Goal: Information Seeking & Learning: Find specific fact

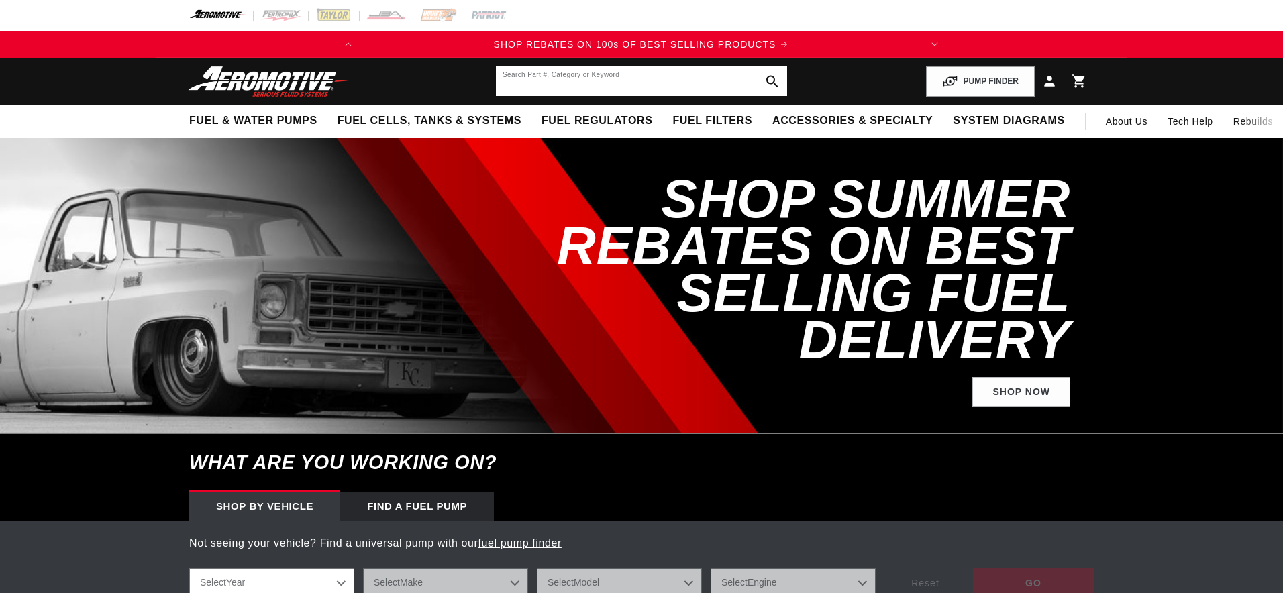
click at [563, 85] on input "text" at bounding box center [641, 81] width 291 height 30
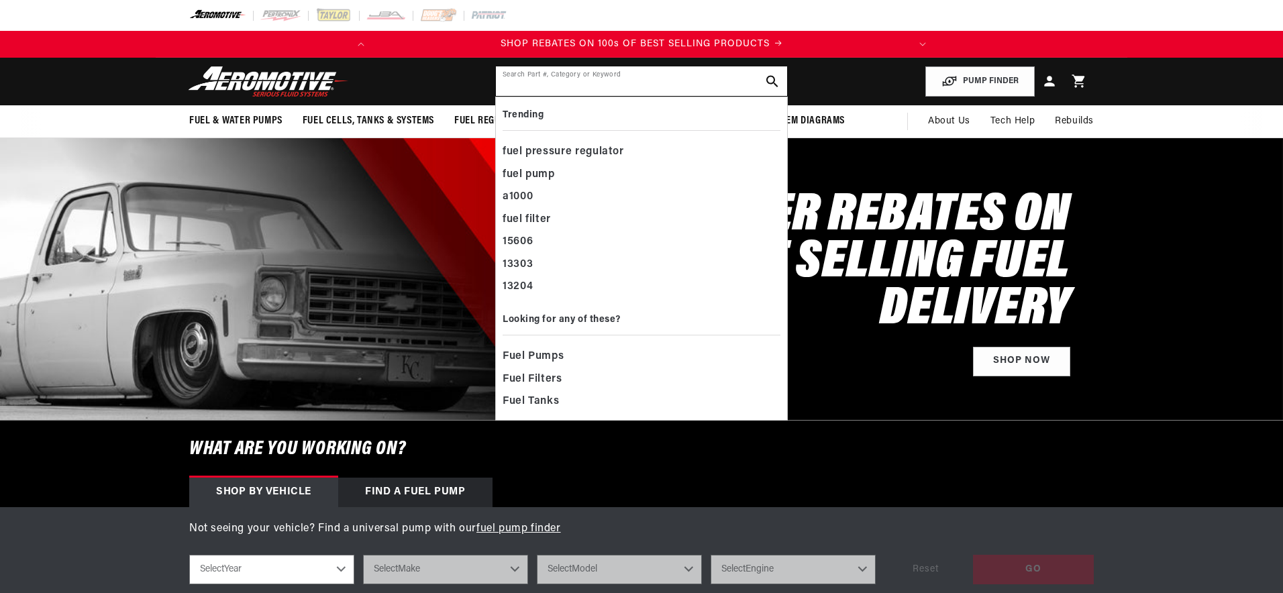
paste input "18379"
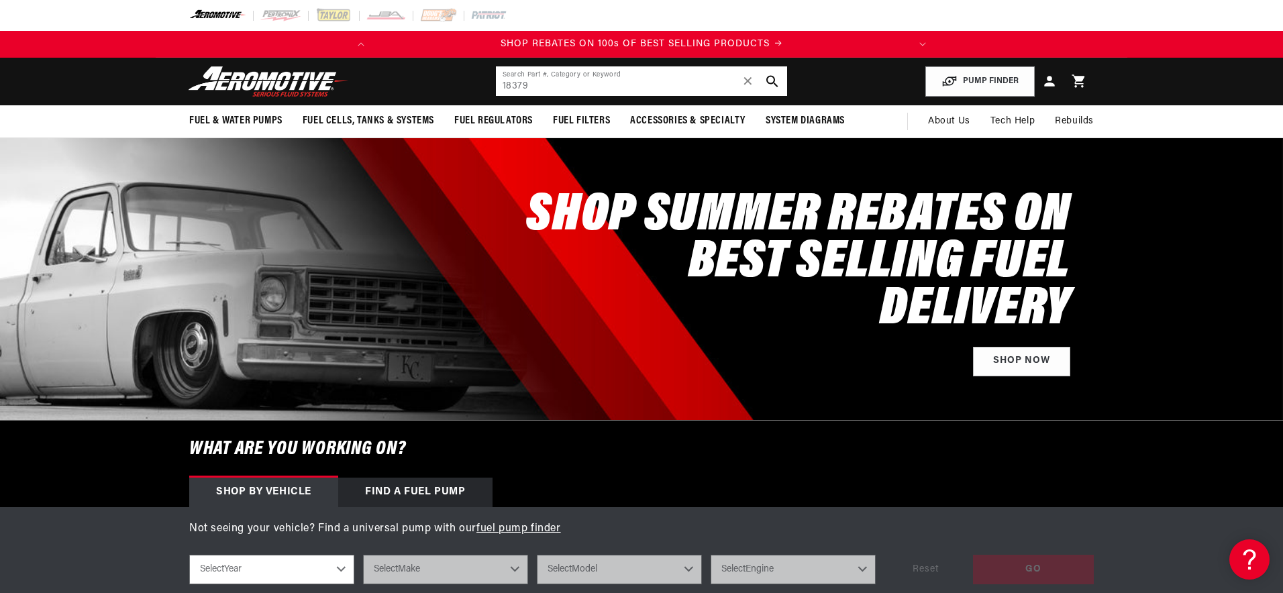
click at [557, 85] on input "18379" at bounding box center [641, 81] width 291 height 30
paste input "text"
type input "18379"
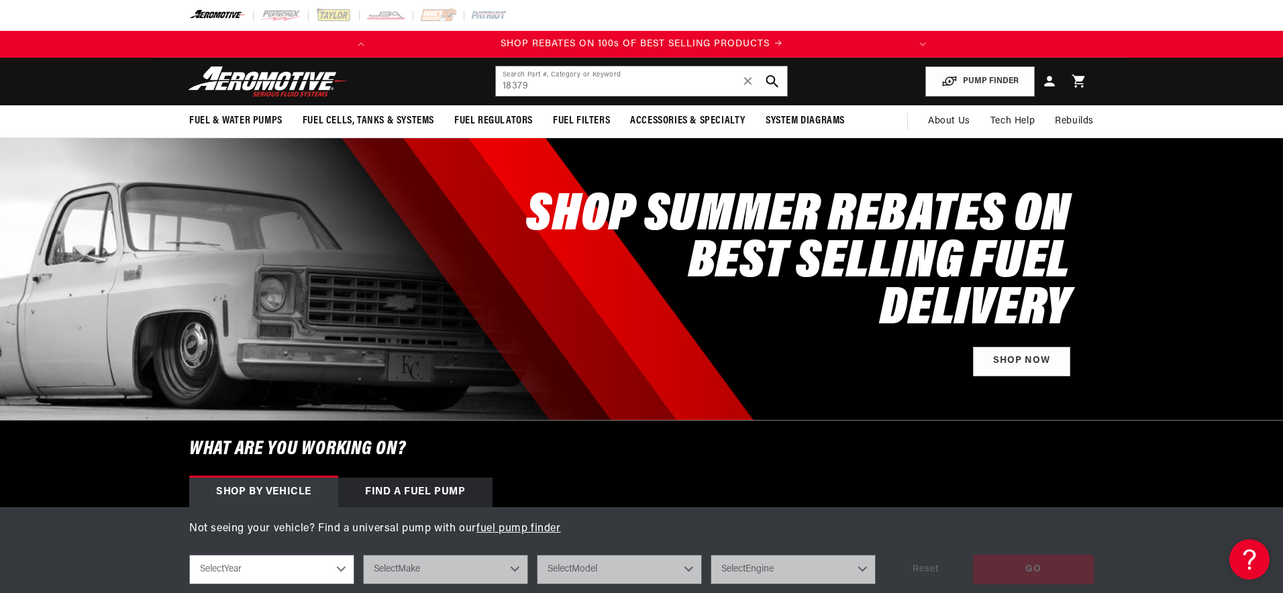
click at [774, 83] on use "search button" at bounding box center [772, 81] width 13 height 13
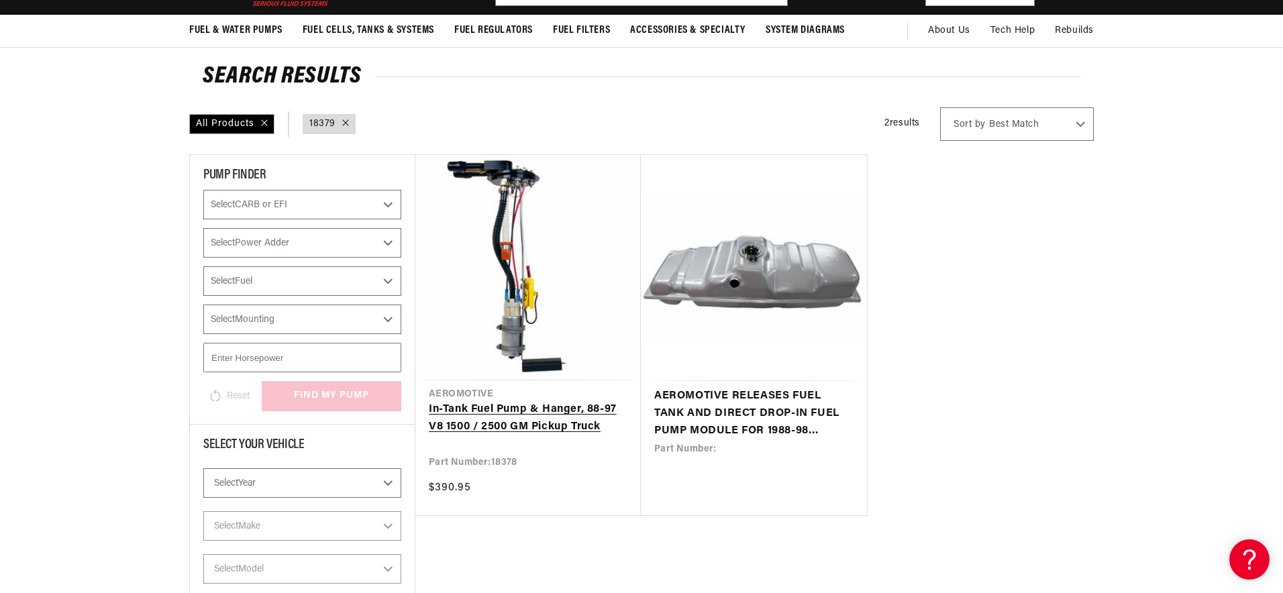
scroll to position [113, 0]
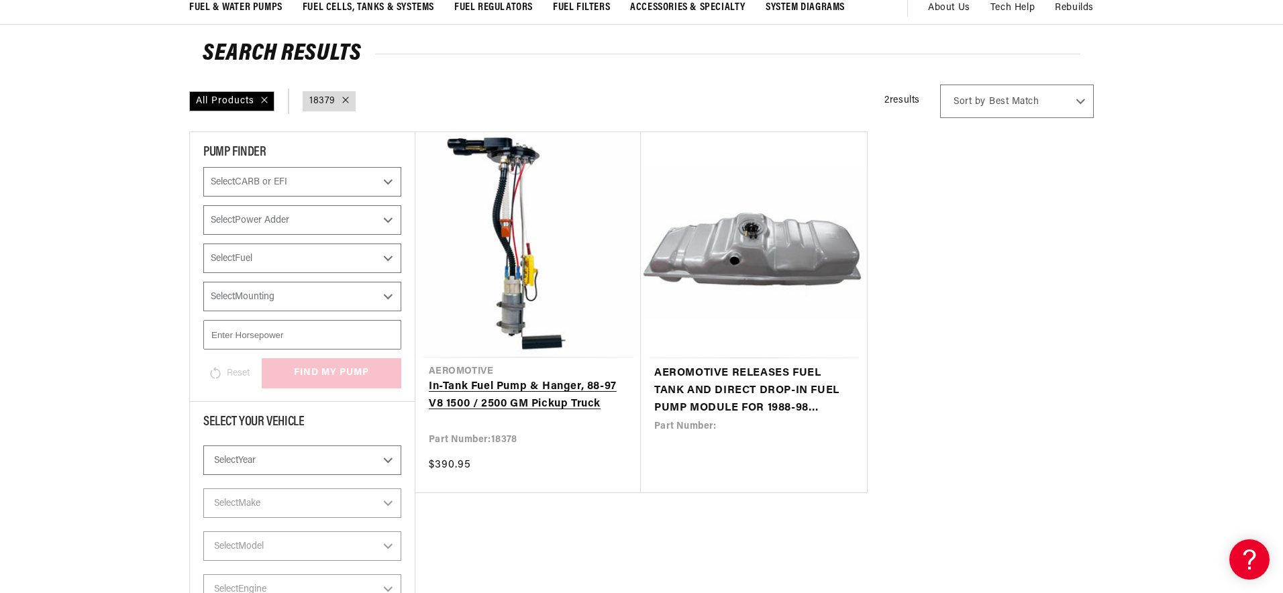
click at [560, 404] on link "In-Tank Fuel Pump & Hanger, 88-97 V8 1500 / 2500 GM Pickup Truck" at bounding box center [528, 395] width 199 height 34
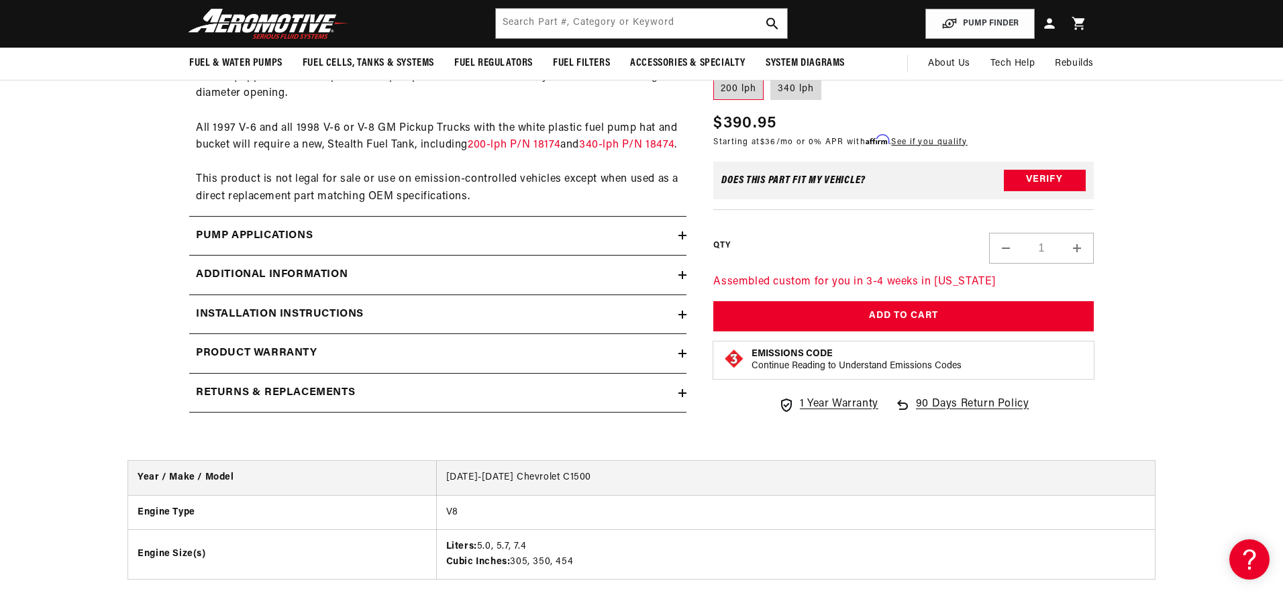
scroll to position [1675, 0]
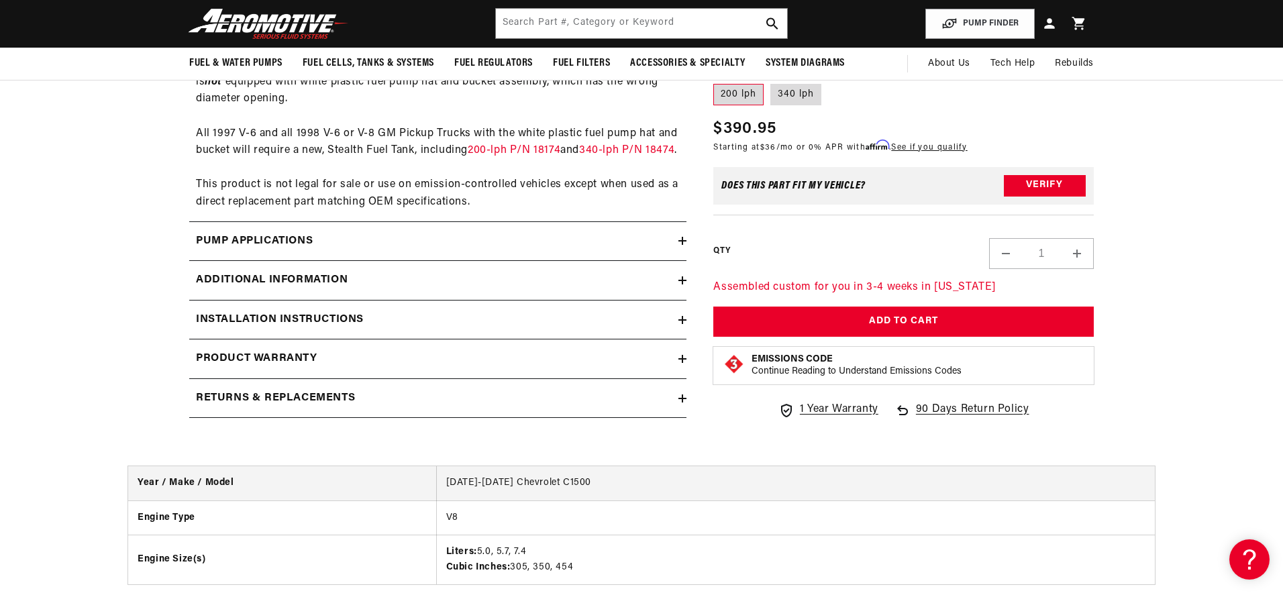
click at [471, 250] on div "Pump Applications" at bounding box center [433, 241] width 489 height 17
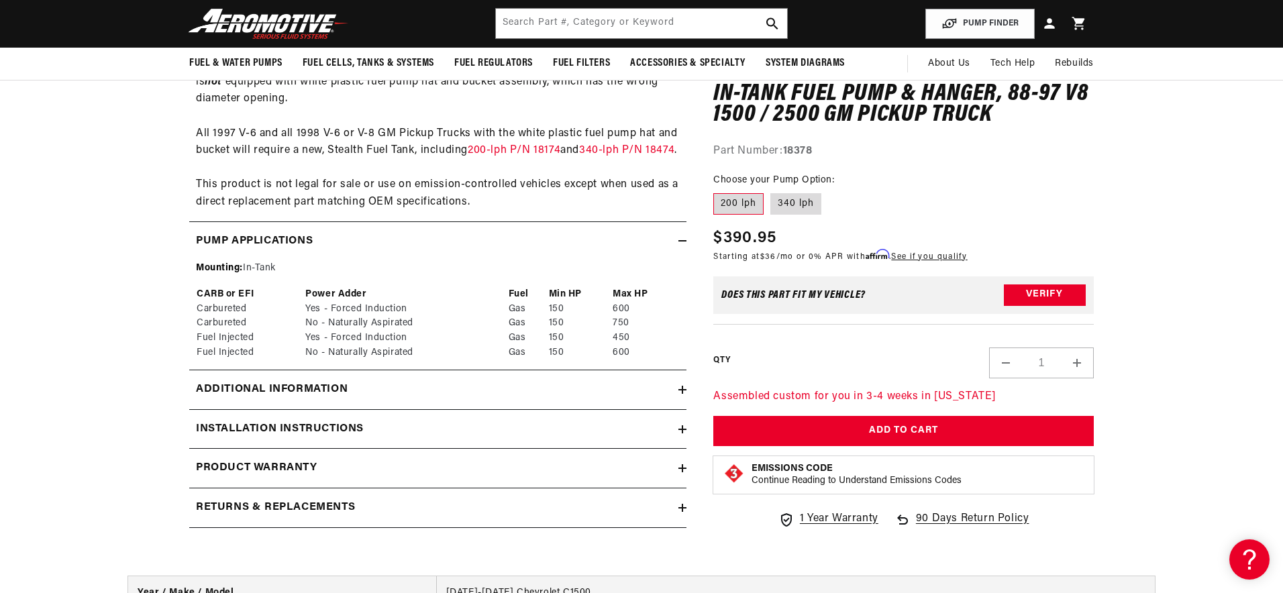
click at [472, 250] on div "Pump Applications" at bounding box center [433, 241] width 489 height 17
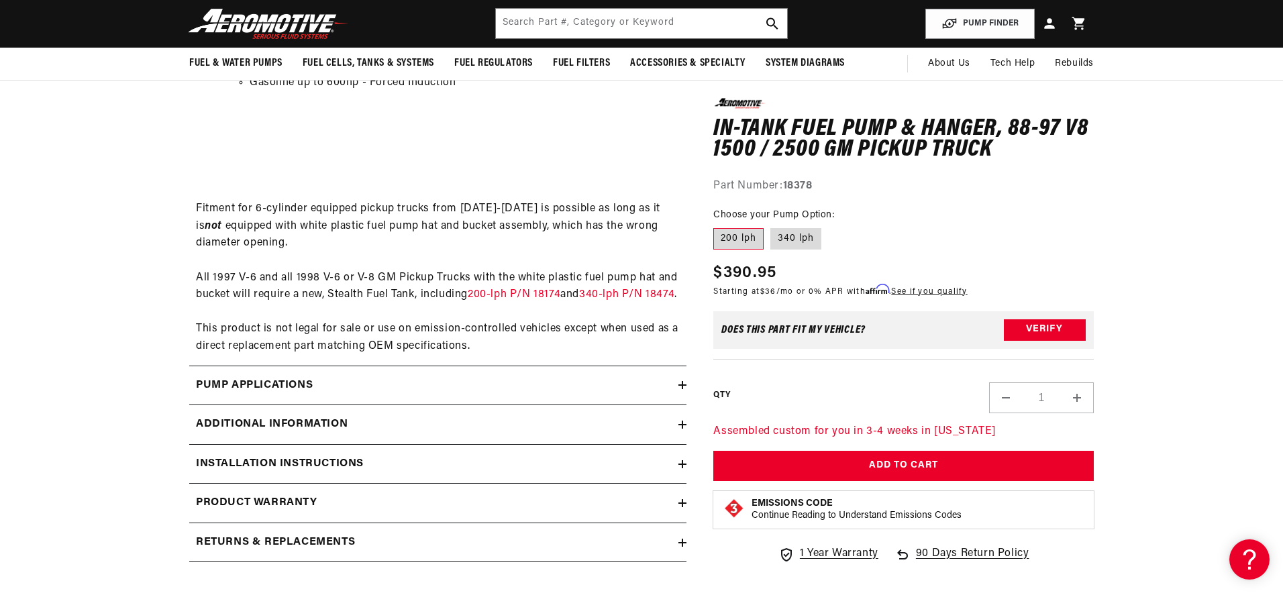
scroll to position [0, 531]
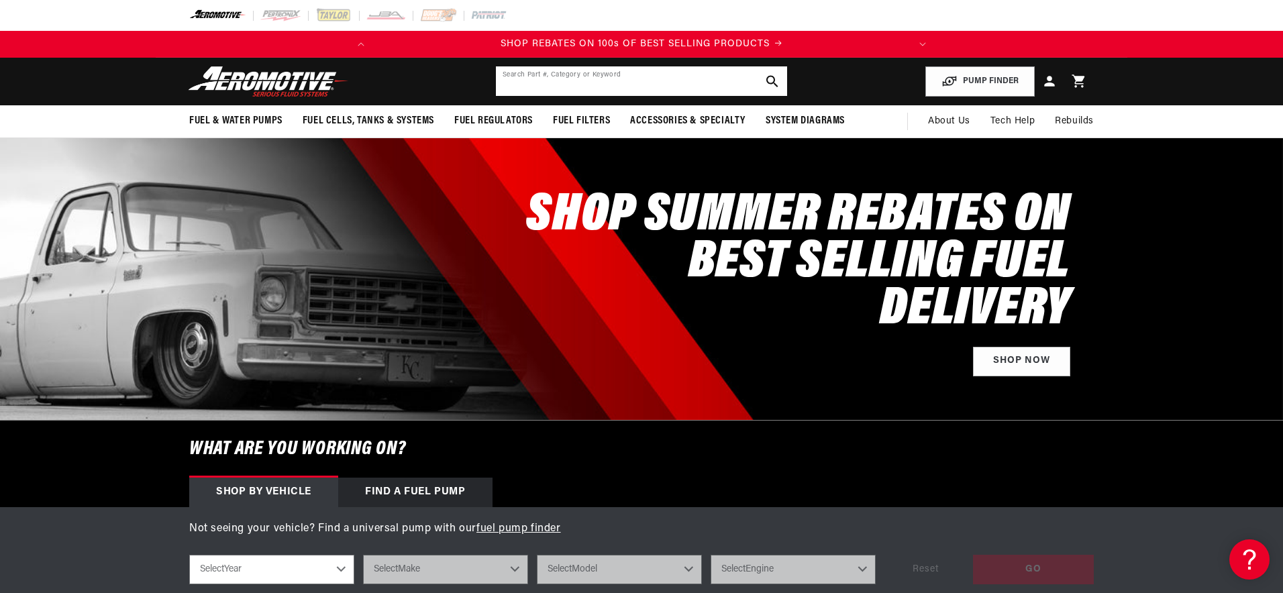
click at [629, 87] on input "text" at bounding box center [641, 81] width 291 height 30
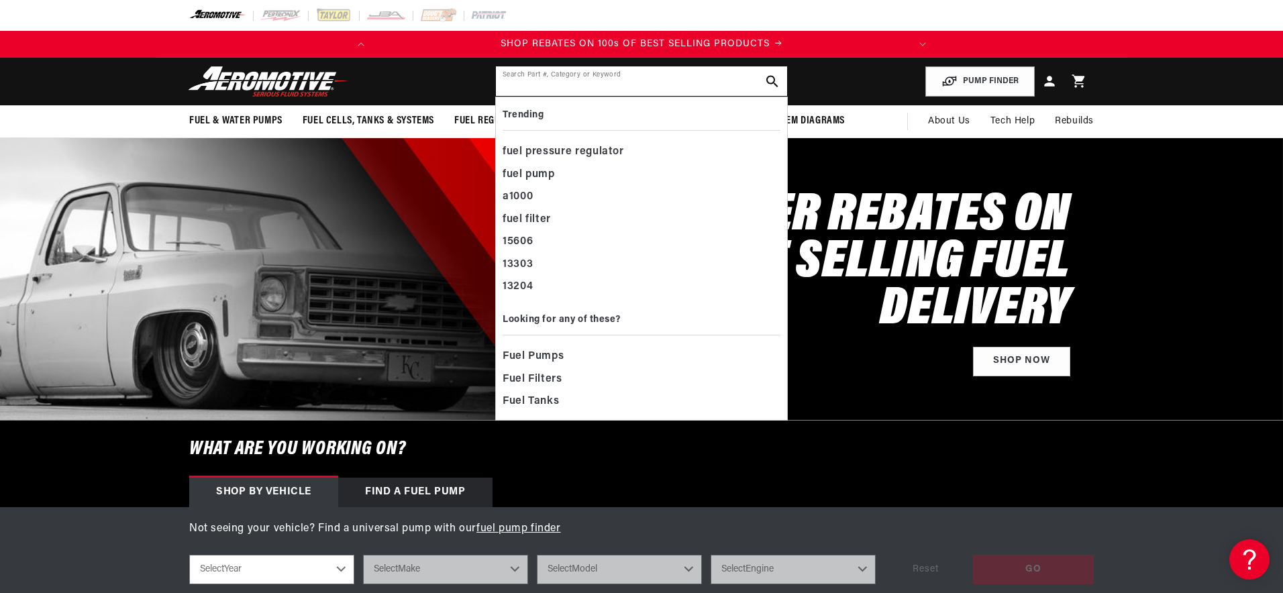
paste input "18379"
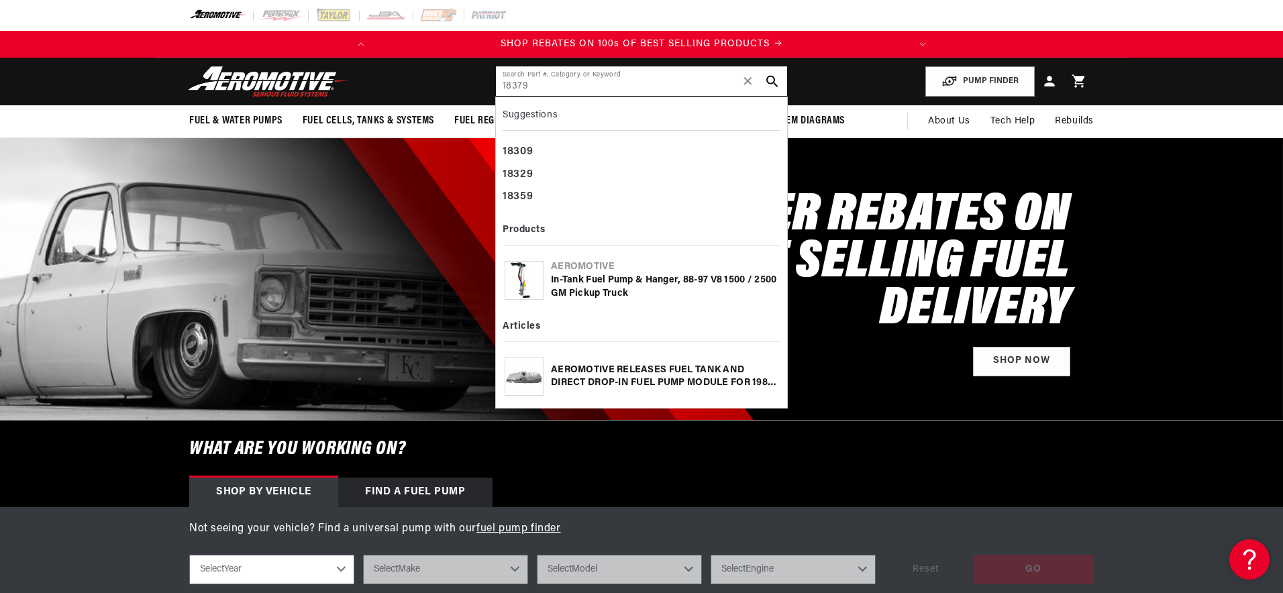
type input "18379"
click at [618, 289] on div "In-Tank Fuel Pump & Hanger, 88-97 V8 1500 / 2500 GM Pickup Truck" at bounding box center [664, 287] width 227 height 26
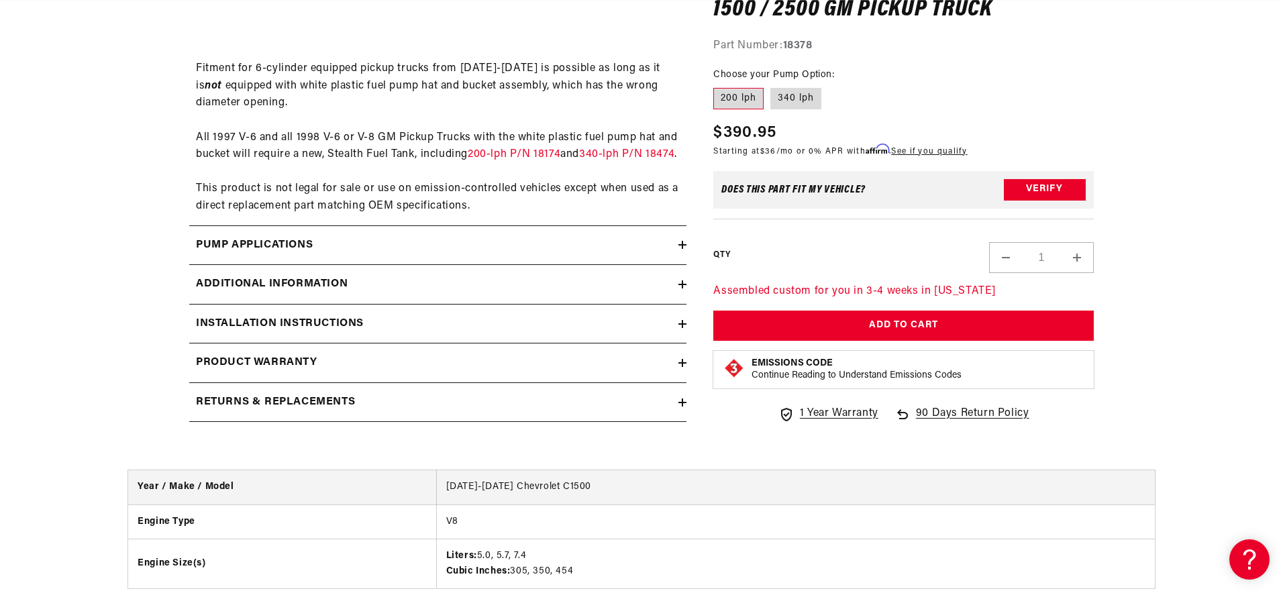
scroll to position [1672, 0]
click at [579, 254] on div "Pump Applications" at bounding box center [433, 244] width 489 height 17
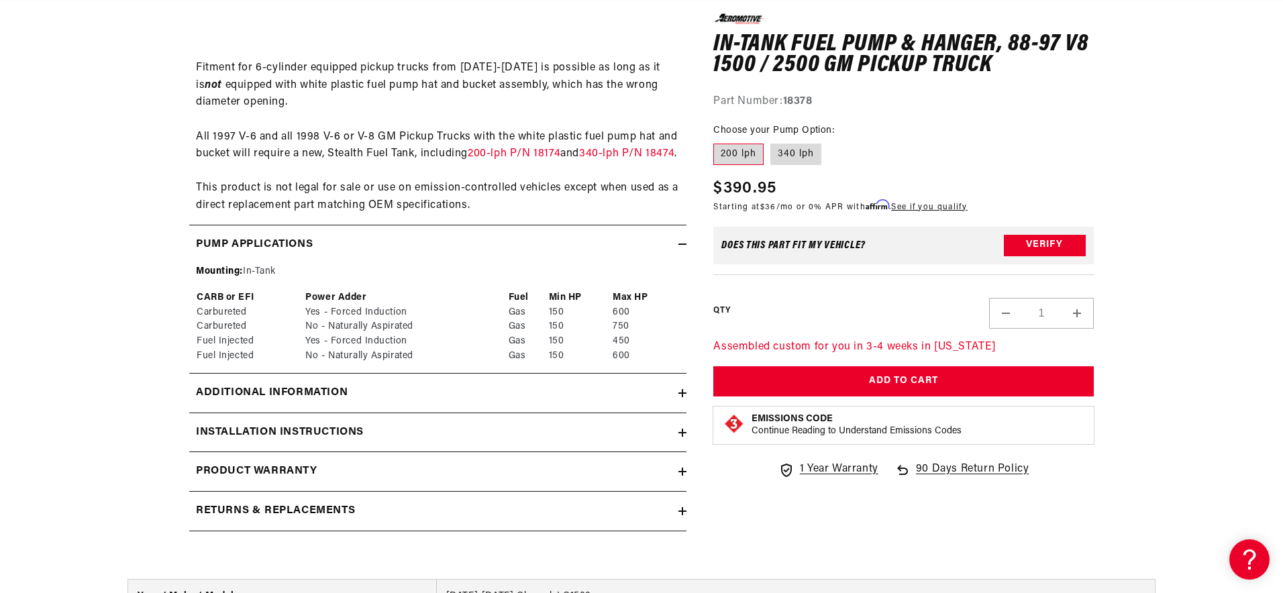
scroll to position [0, 531]
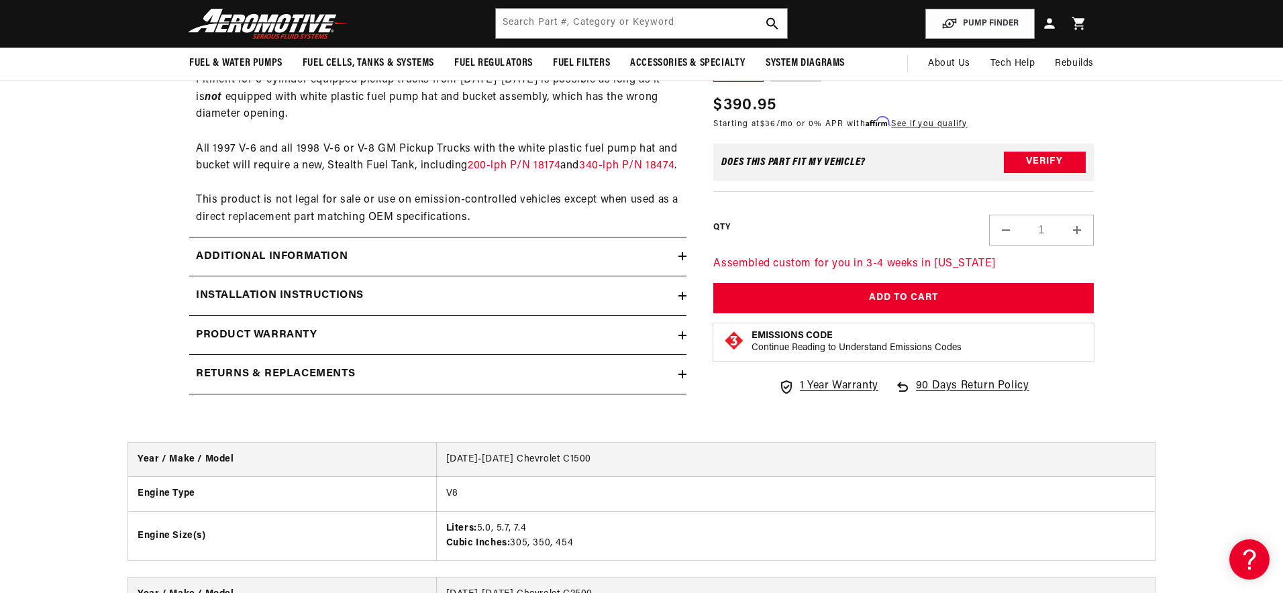
scroll to position [1655, 0]
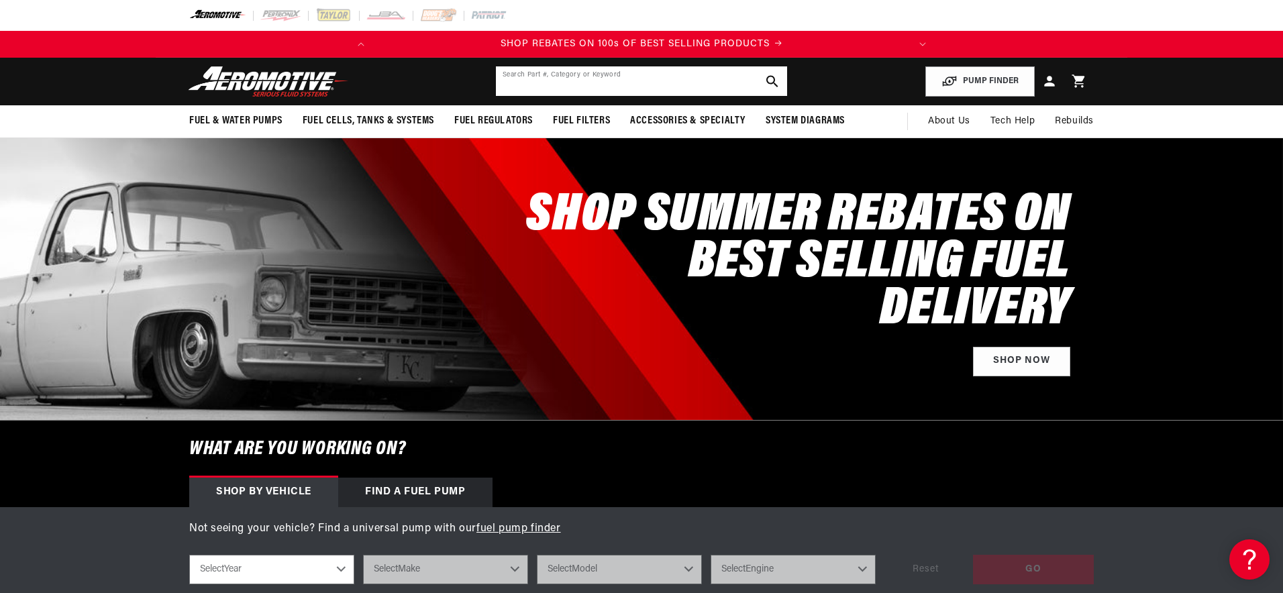
click at [696, 88] on input "text" at bounding box center [641, 81] width 291 height 30
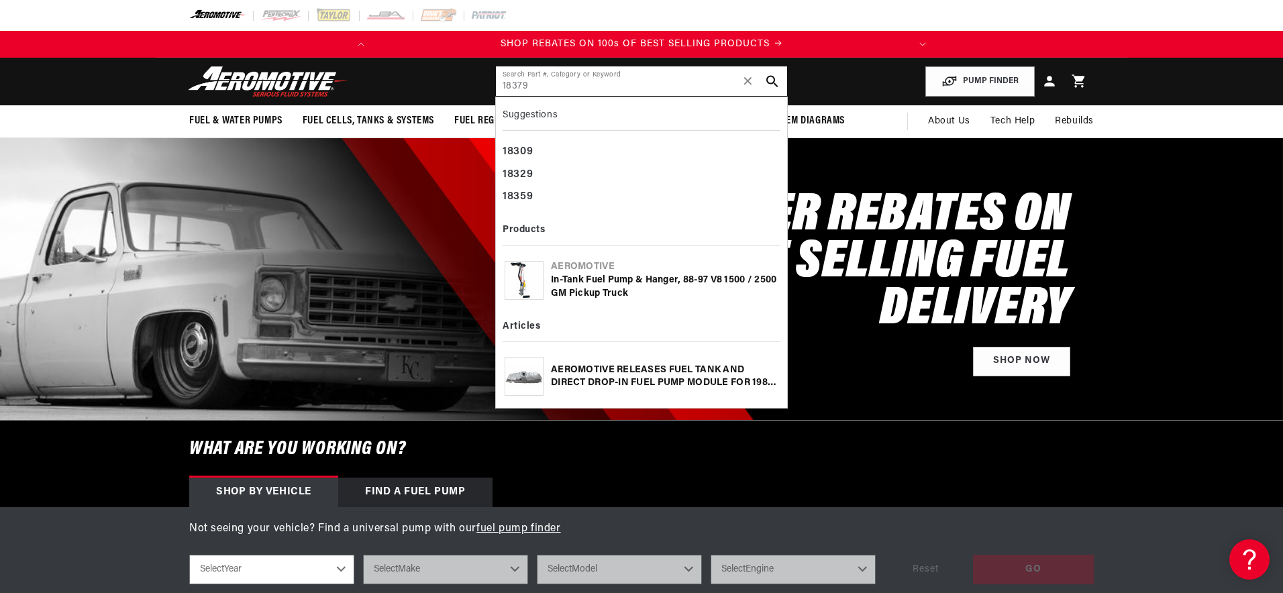
type input "18379"
click at [682, 272] on div "Aeromotive" at bounding box center [664, 266] width 227 height 13
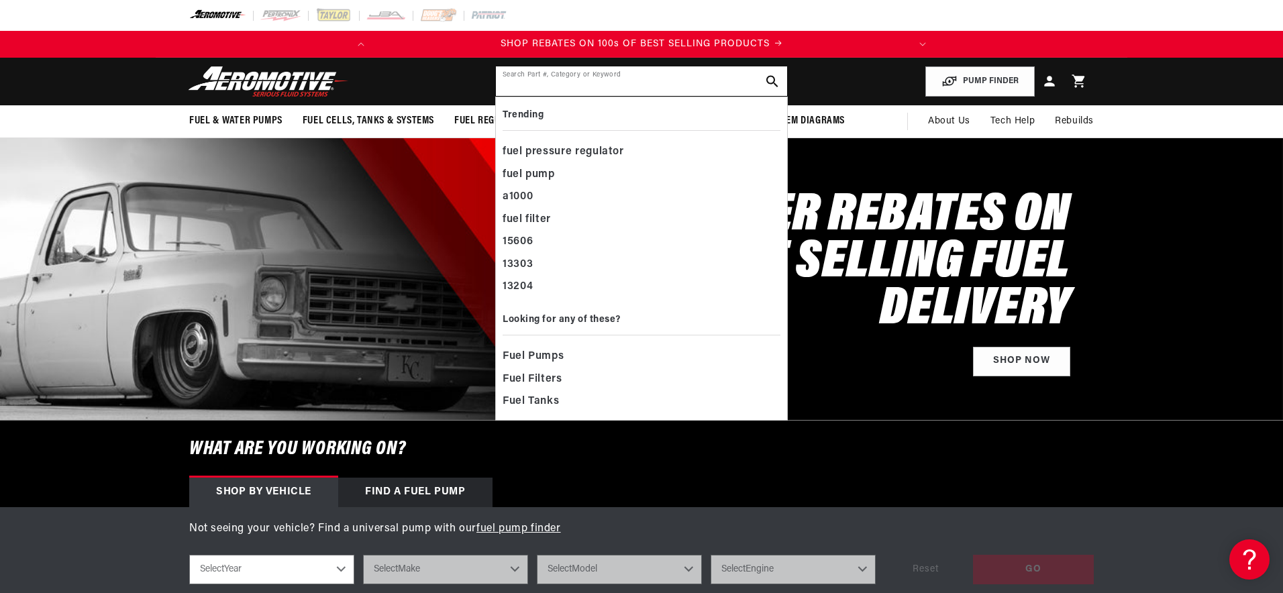
click at [566, 81] on input "text" at bounding box center [641, 81] width 291 height 30
paste input "D700700"
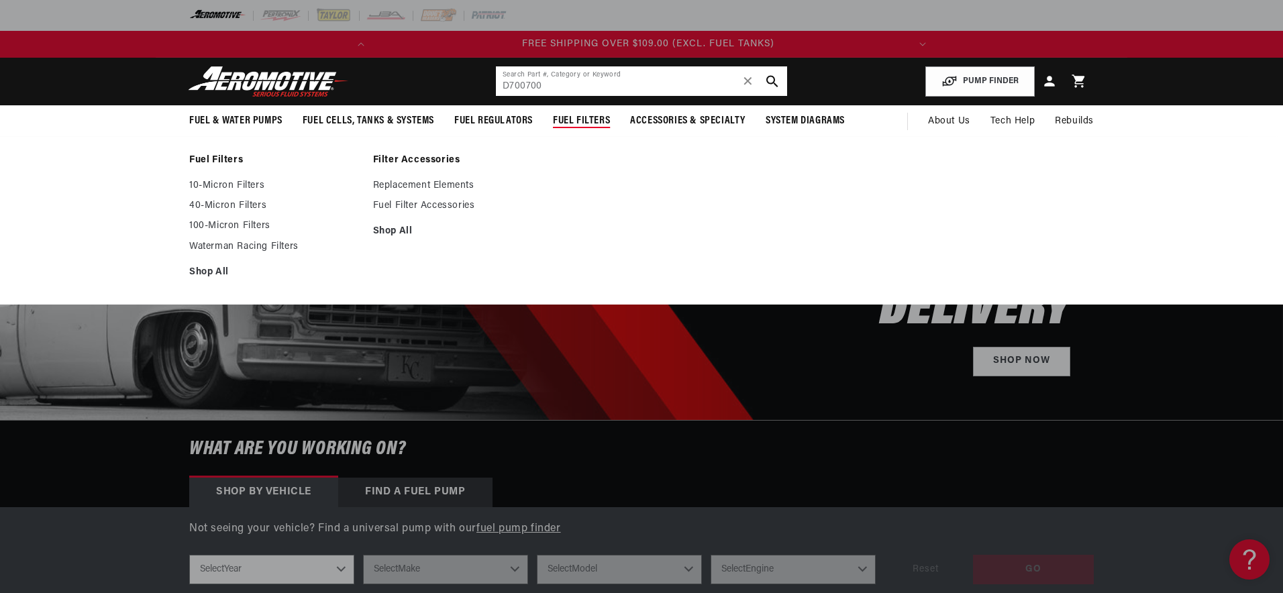
scroll to position [0, 531]
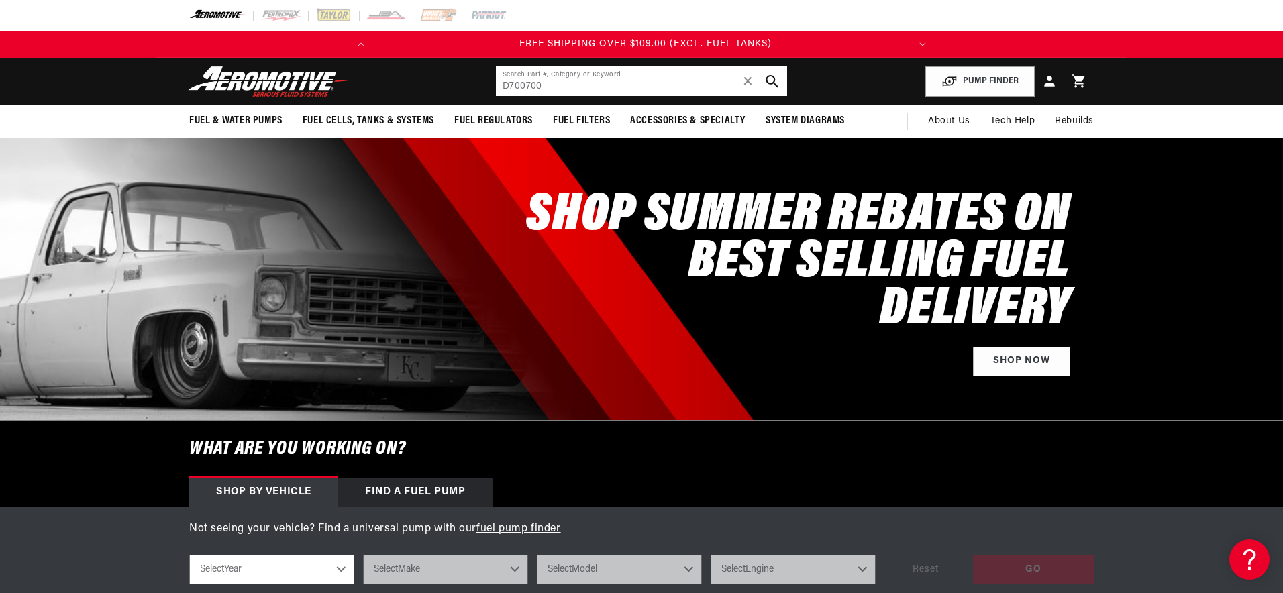
type input "D700700"
click at [777, 85] on icon "search button" at bounding box center [772, 81] width 13 height 13
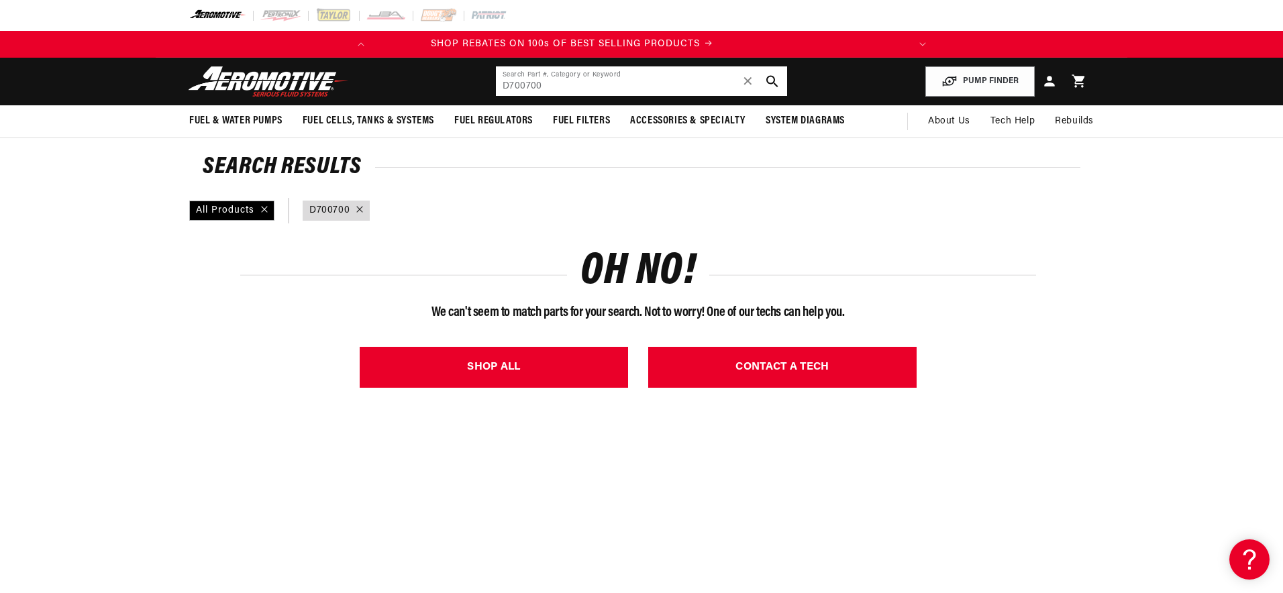
click at [550, 85] on input "D700700" at bounding box center [641, 81] width 291 height 30
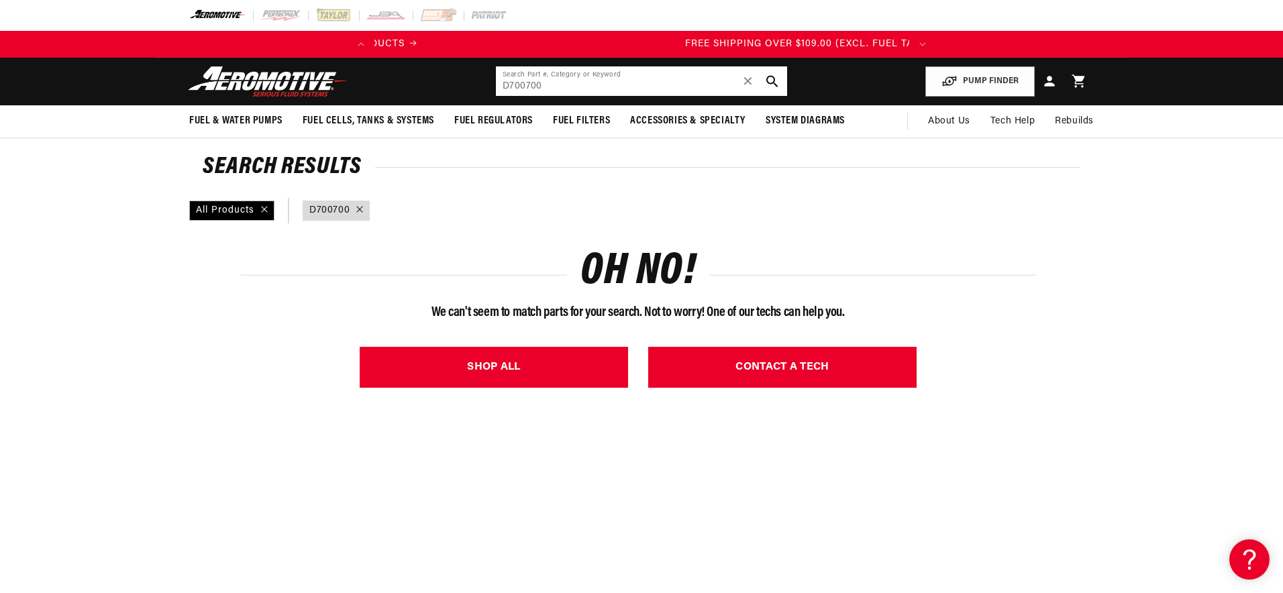
click at [550, 85] on input "D700700" at bounding box center [641, 81] width 291 height 30
paste input "18312"
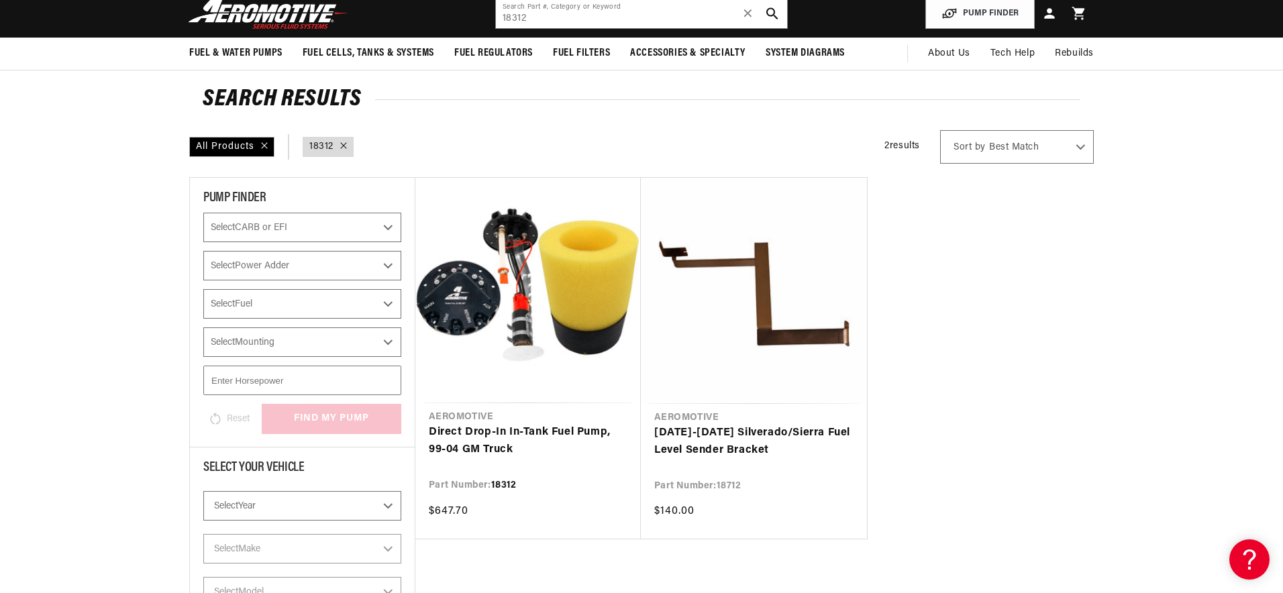
scroll to position [0, 531]
click at [527, 25] on input "18312" at bounding box center [641, 14] width 291 height 30
paste input "3"
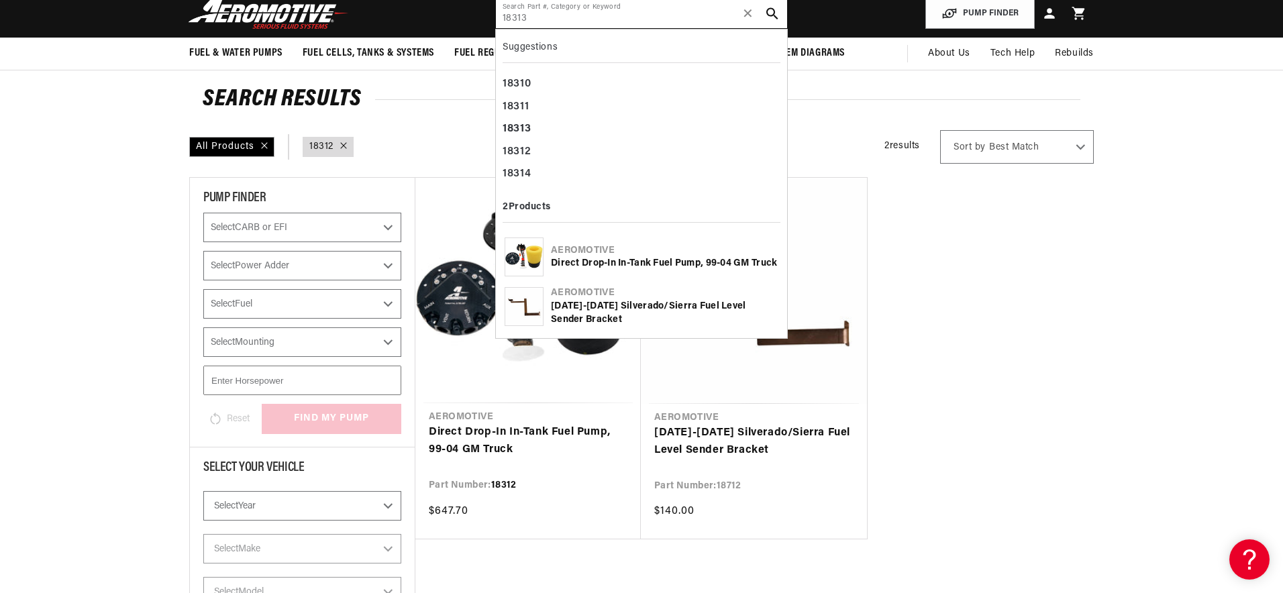
type input "18313"
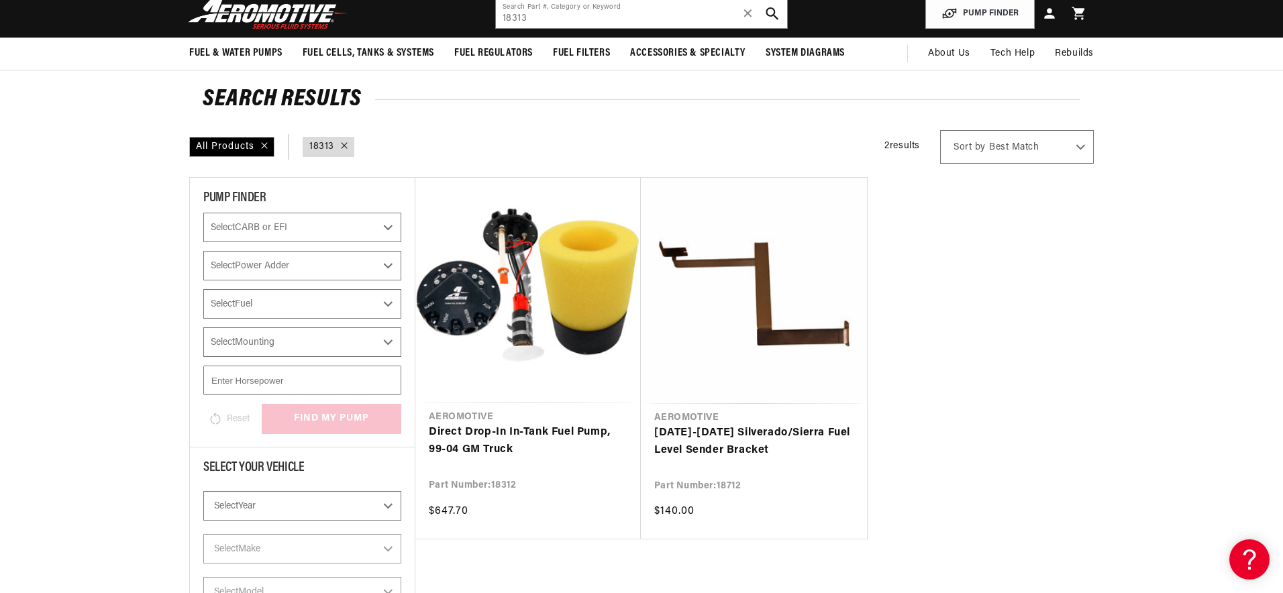
click at [778, 17] on button "search button" at bounding box center [773, 14] width 30 height 30
click at [512, 424] on link "Direct Drop-In In-Tank Fuel Pump, 99-04 GM Truck" at bounding box center [528, 441] width 199 height 34
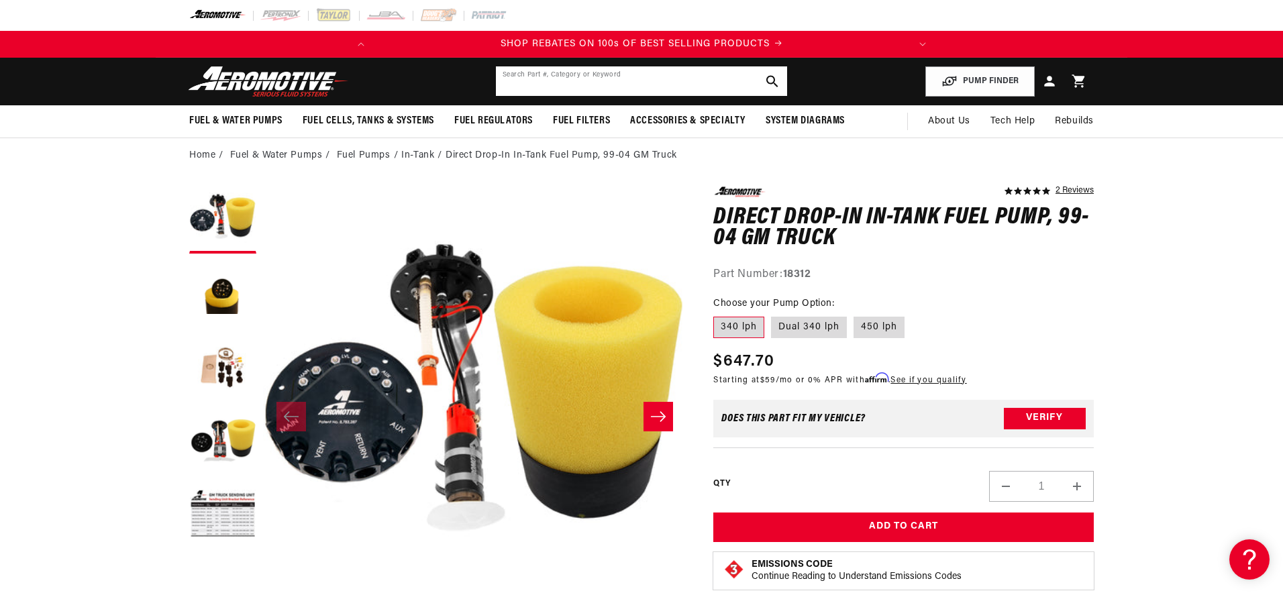
click at [523, 89] on input "text" at bounding box center [641, 81] width 291 height 30
click at [525, 89] on input "text" at bounding box center [641, 81] width 291 height 30
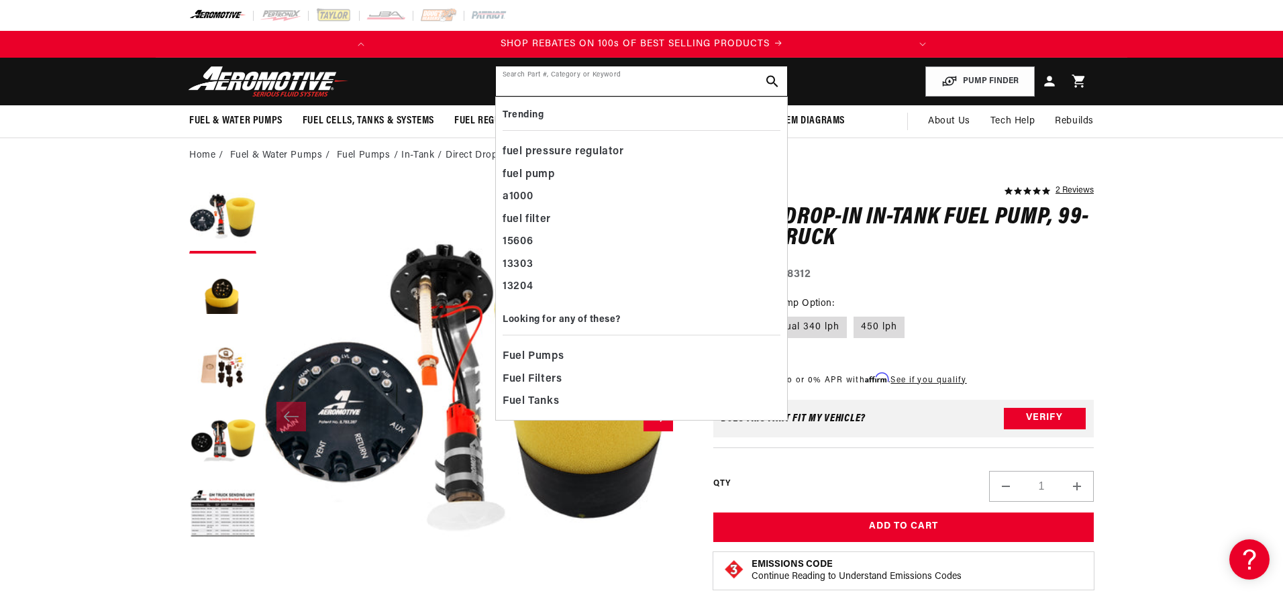
paste input "18384"
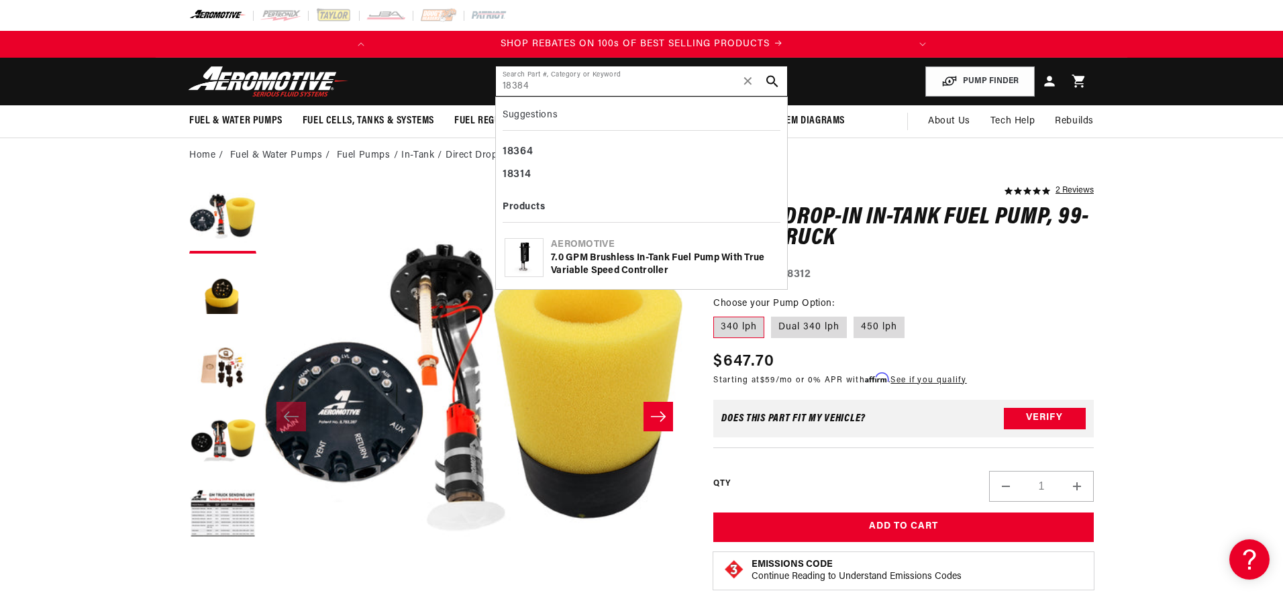
type input "18384"
click at [629, 268] on div "7.0 GPM Brushless In-Tank Fuel Pump with True Variable Speed Controller" at bounding box center [664, 265] width 227 height 26
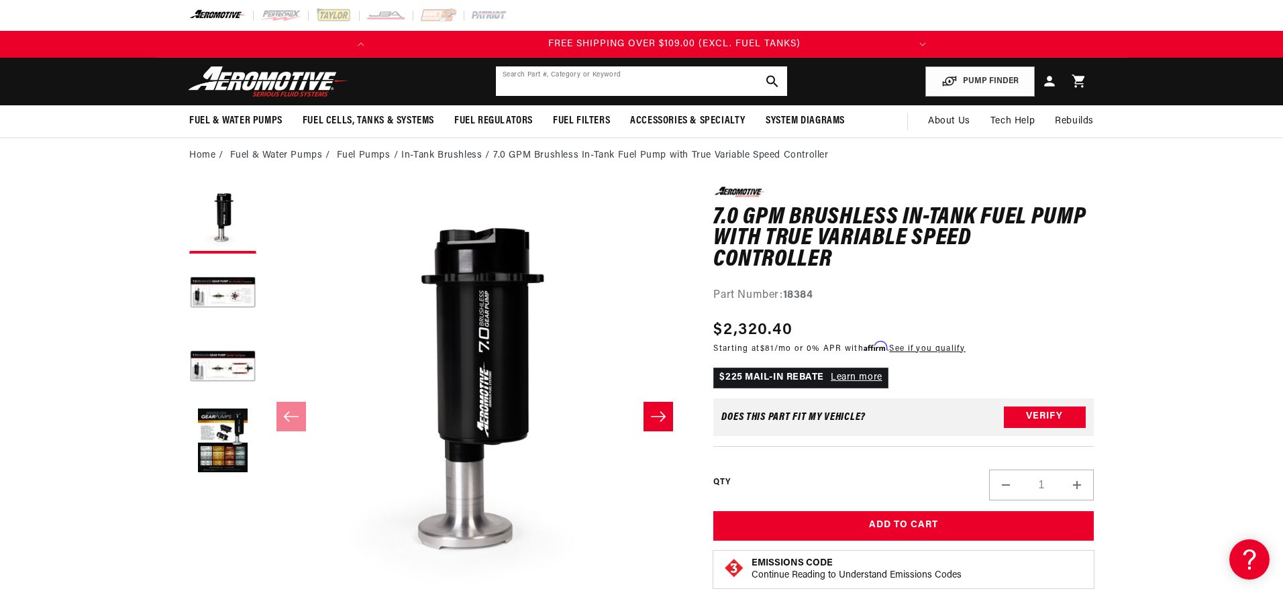
click at [553, 70] on input "text" at bounding box center [641, 81] width 291 height 30
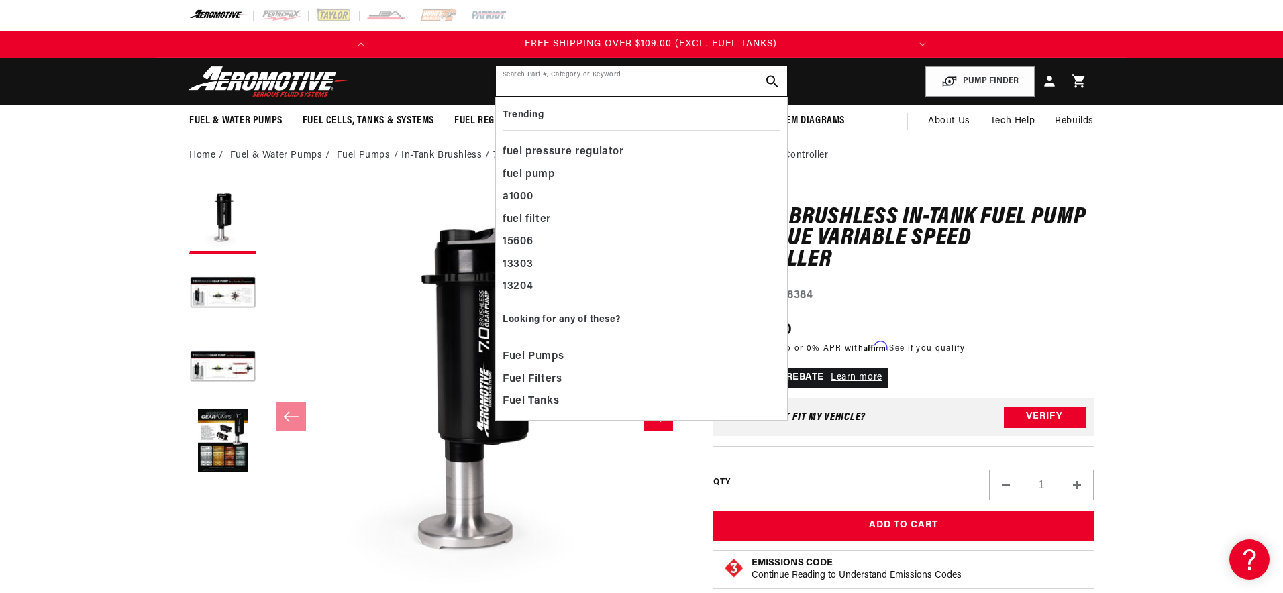
paste input "11193"
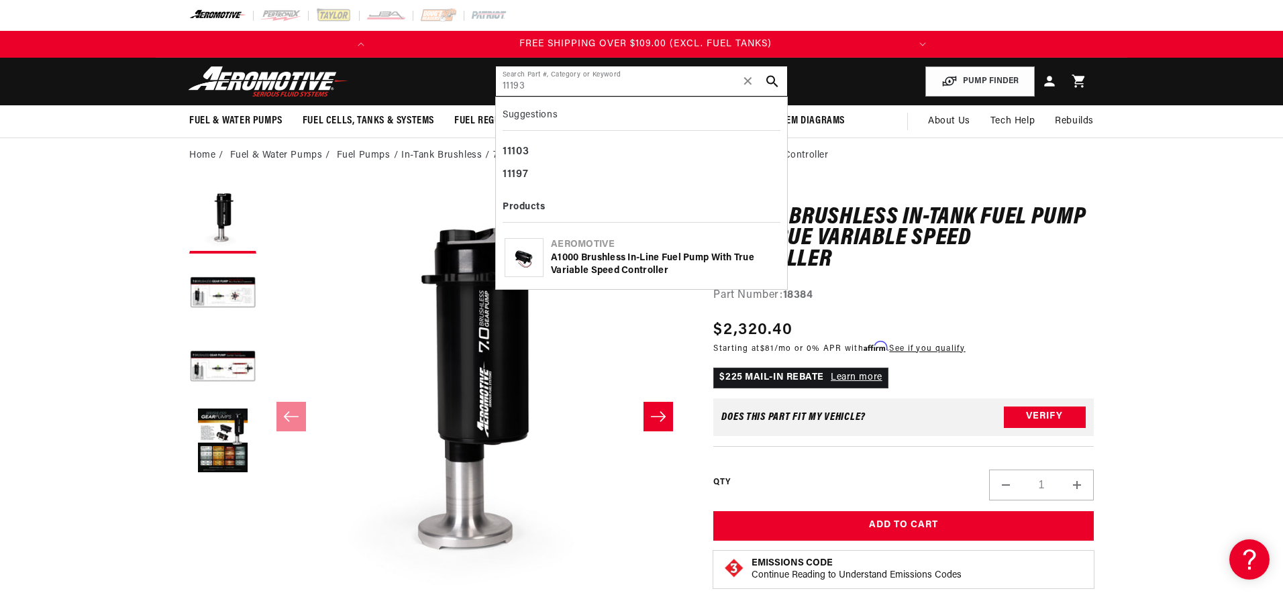
type input "11193"
click at [663, 253] on div "A1000 Brushless In-Line Fuel Pump with True Variable Speed Controller" at bounding box center [664, 265] width 227 height 26
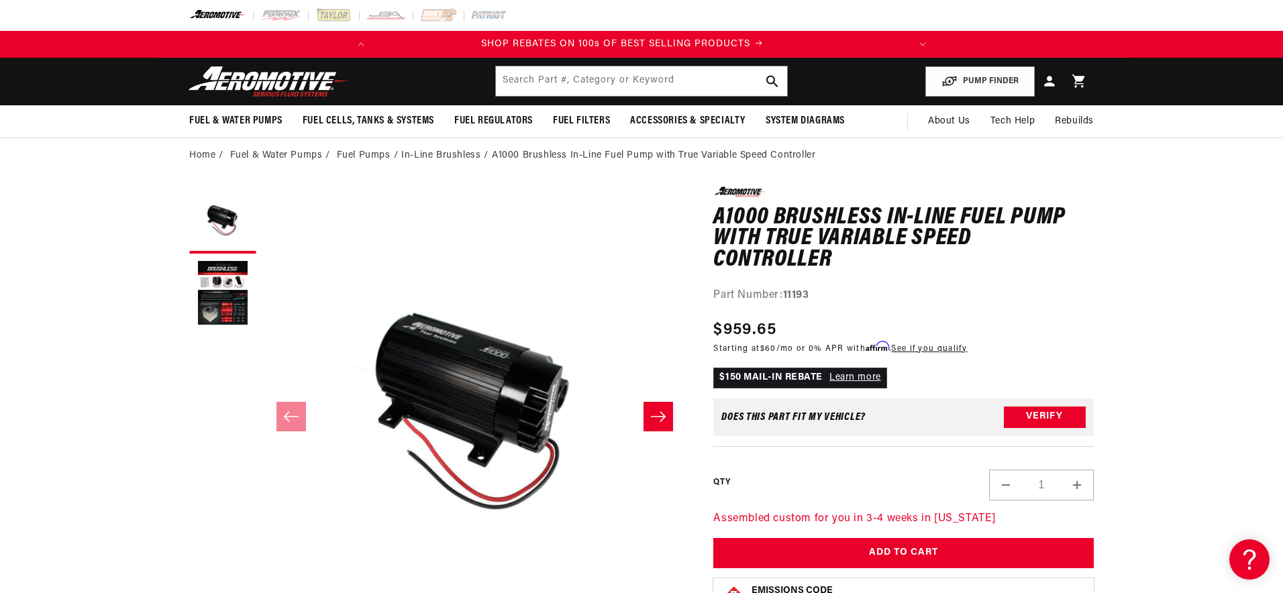
scroll to position [0, 3]
